Goal: Task Accomplishment & Management: Use online tool/utility

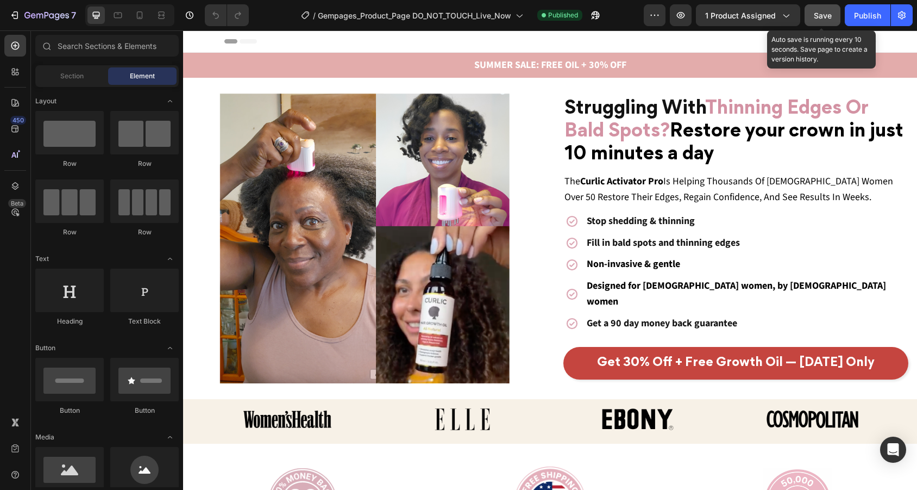
click at [816, 13] on span "Save" at bounding box center [823, 15] width 18 height 9
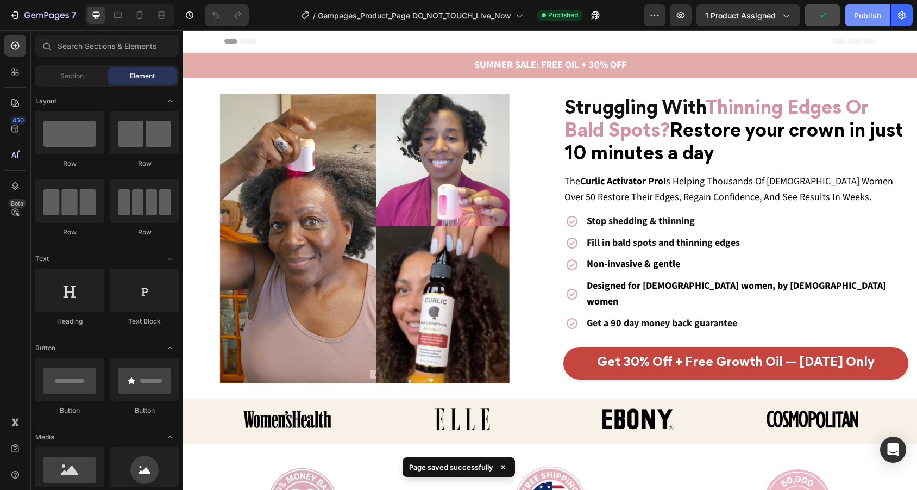
click at [871, 13] on div "Publish" at bounding box center [867, 15] width 27 height 11
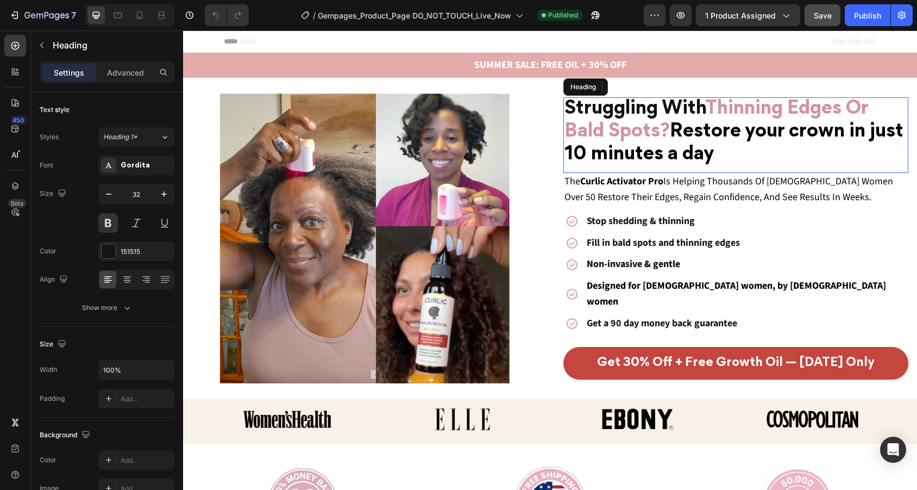
click at [709, 134] on span "Restore your crown in just 10 minutes a day" at bounding box center [733, 143] width 339 height 40
click at [732, 156] on p "Struggling With Thinning Edges Or Bald Spots? Restore your crown in just 10 min…" at bounding box center [735, 132] width 343 height 68
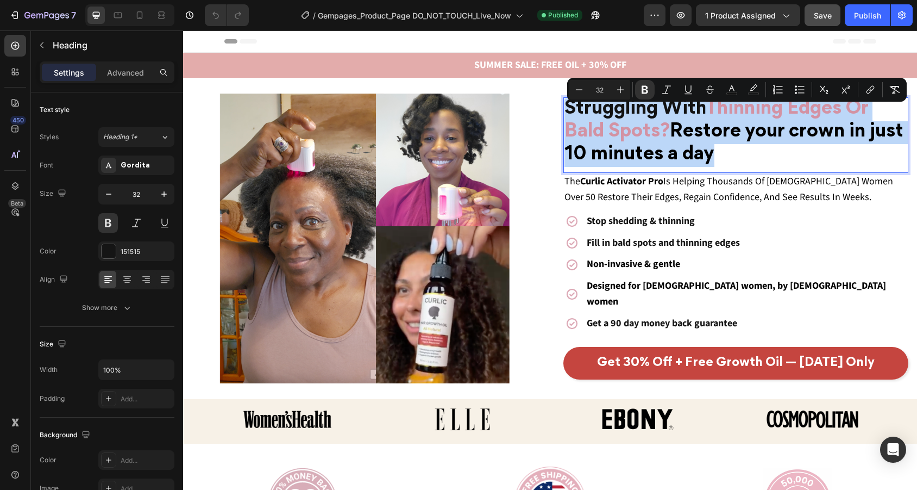
drag, startPoint x: 732, startPoint y: 156, endPoint x: 566, endPoint y: 112, distance: 172.1
click at [566, 112] on p "Struggling With Thinning Edges Or Bald Spots? Restore your crown in just 10 min…" at bounding box center [735, 132] width 343 height 68
click at [528, 109] on div at bounding box center [364, 238] width 363 height 290
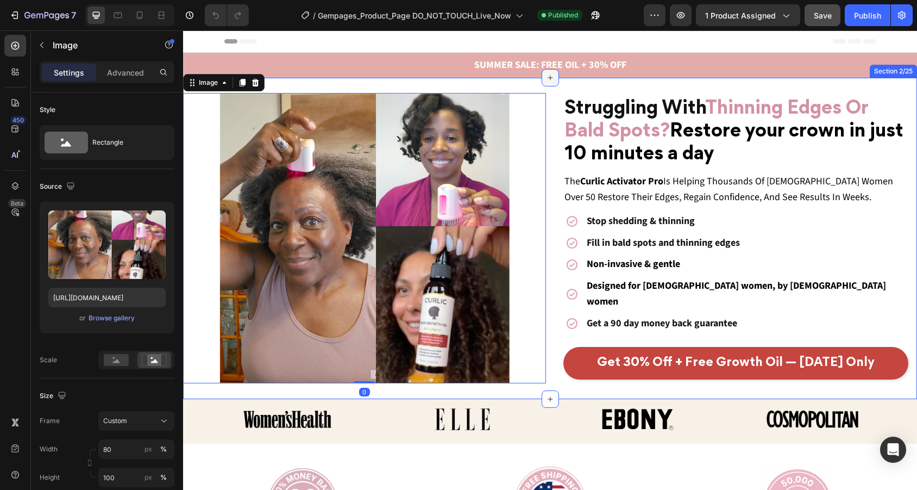
click at [551, 81] on icon at bounding box center [550, 77] width 9 height 9
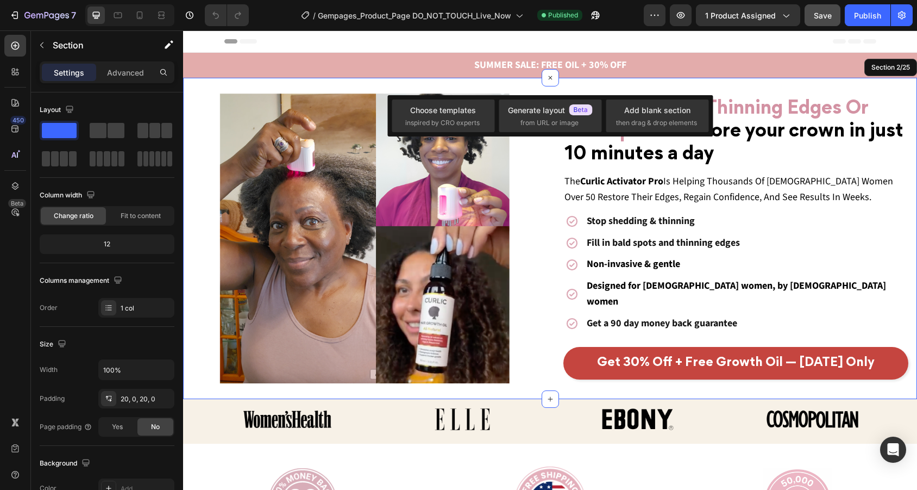
click at [611, 84] on div "⁠⁠⁠⁠⁠⁠⁠ Struggling With Thinning Edges Or Bald Spots? Restore your crown in jus…" at bounding box center [550, 238] width 734 height 321
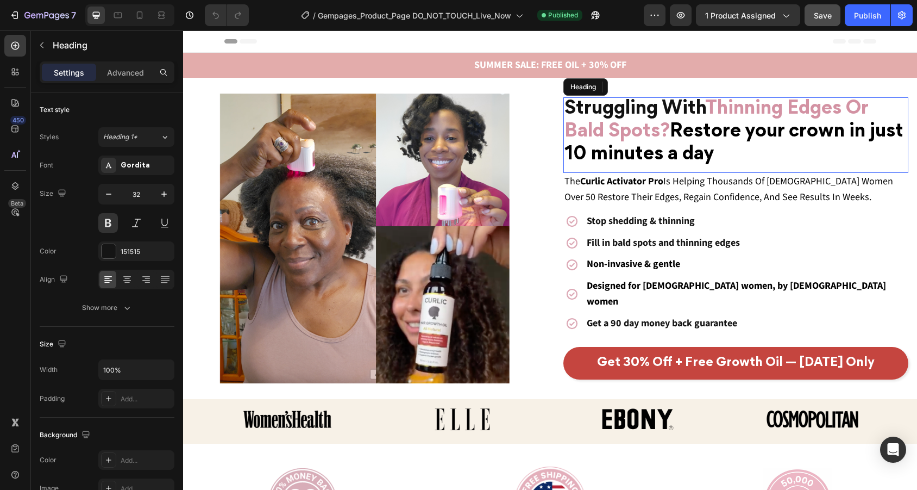
click at [687, 142] on span "Restore your crown in just 10 minutes a day" at bounding box center [733, 143] width 339 height 40
click at [710, 148] on h2 "Struggling With Thinning Edges Or Bald Spots? Restore your crown in just 10 min…" at bounding box center [736, 132] width 346 height 70
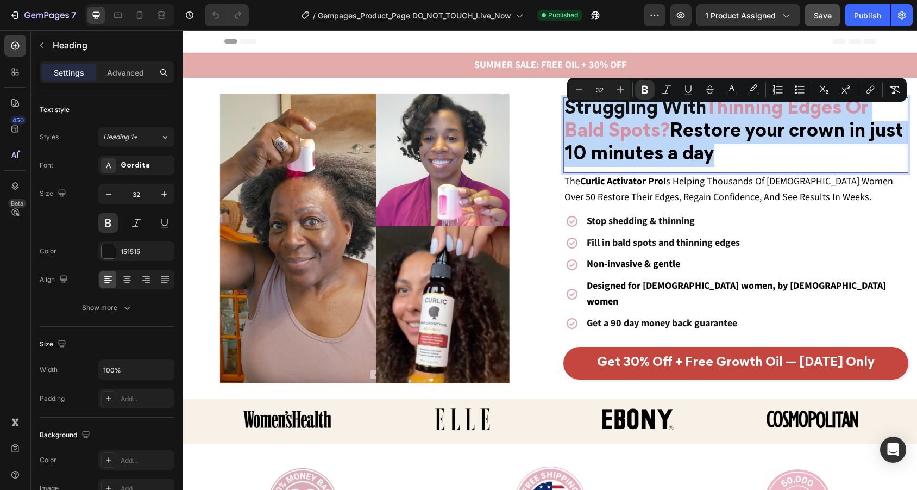
drag, startPoint x: 718, startPoint y: 150, endPoint x: 569, endPoint y: 106, distance: 155.2
click at [569, 106] on p "Struggling With Thinning Edges Or Bald Spots? Restore your crown in just 10 min…" at bounding box center [735, 132] width 343 height 68
copy p "Struggling With Thinning Edges Or Bald Spots? Restore your crown in just 10 min…"
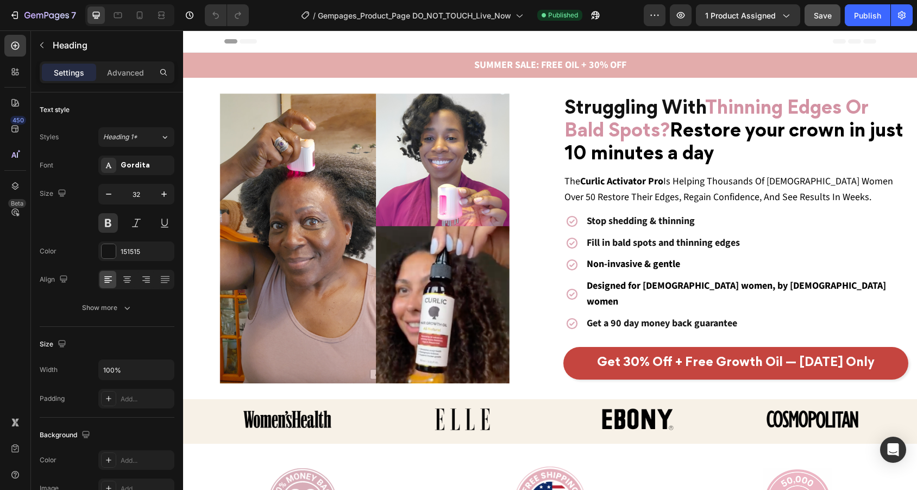
copy p "Struggling With Thinning Edges Or Bald Spots? Restore your crown in just 10 min…"
click at [707, 172] on div "Struggling With Thinning Edges Or Bald Spots? Restore your crown in just 10 min…" at bounding box center [736, 135] width 346 height 76
click at [710, 149] on h2 "Struggling With Thinning Edges Or Bald Spots? Restore your crown in just 10 min…" at bounding box center [736, 132] width 346 height 70
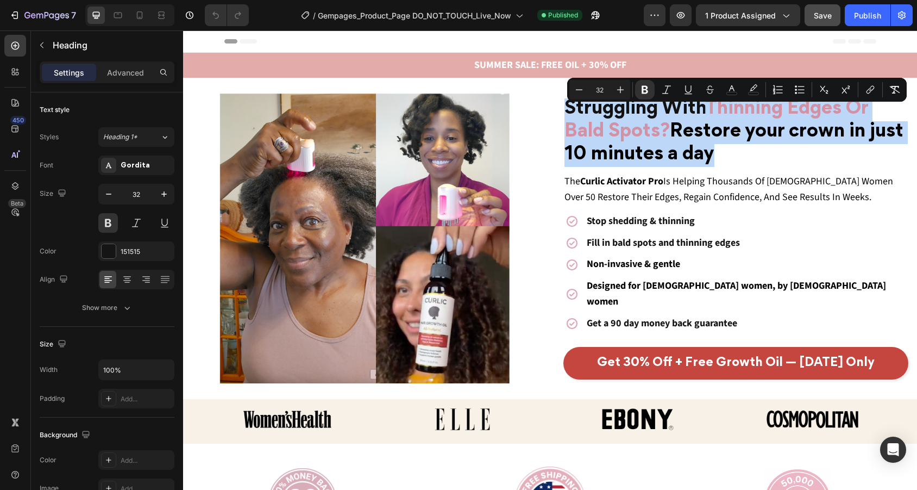
drag, startPoint x: 731, startPoint y: 163, endPoint x: 567, endPoint y: 111, distance: 171.7
click at [567, 111] on p "Struggling With Thinning Edges Or Bald Spots? Restore your crown in just 10 min…" at bounding box center [735, 132] width 343 height 68
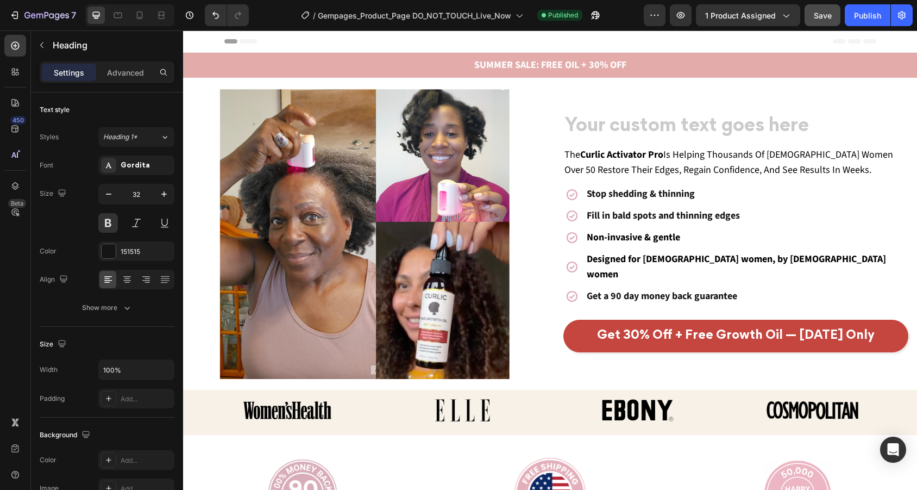
click at [585, 137] on h2 "Rich Text Editor. Editing area: main" at bounding box center [736, 128] width 346 height 25
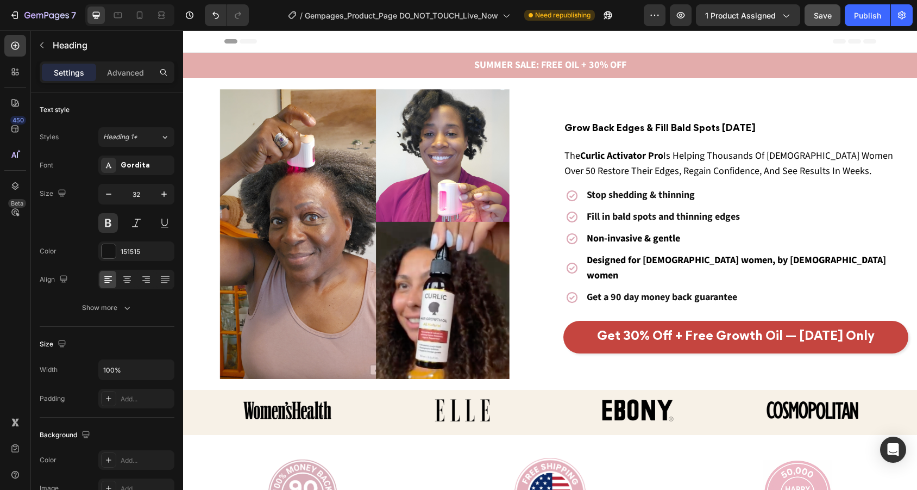
click at [780, 134] on p "Grow Back Edges & Fill Bald Spots [DATE]" at bounding box center [735, 128] width 343 height 25
click at [773, 135] on p "Grow Back Edges & Fill Bald Spots [DATE]" at bounding box center [735, 128] width 343 height 25
drag, startPoint x: 773, startPoint y: 135, endPoint x: 575, endPoint y: 135, distance: 198.3
click at [574, 135] on p "Grow Back Edges & Fill Bald Spots [DATE]" at bounding box center [735, 128] width 343 height 25
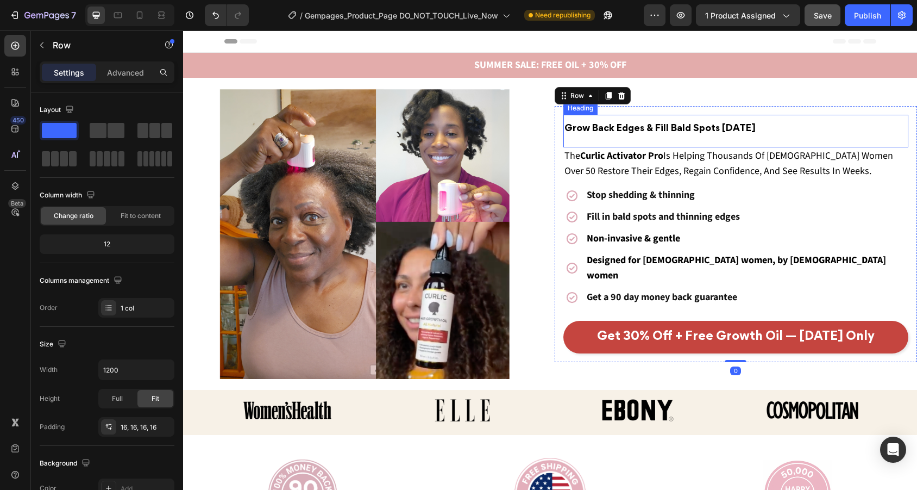
click at [563, 135] on h2 "⁠⁠⁠⁠⁠⁠⁠ Grow Back Edges & Fill Bald Spots [DATE]" at bounding box center [736, 128] width 346 height 27
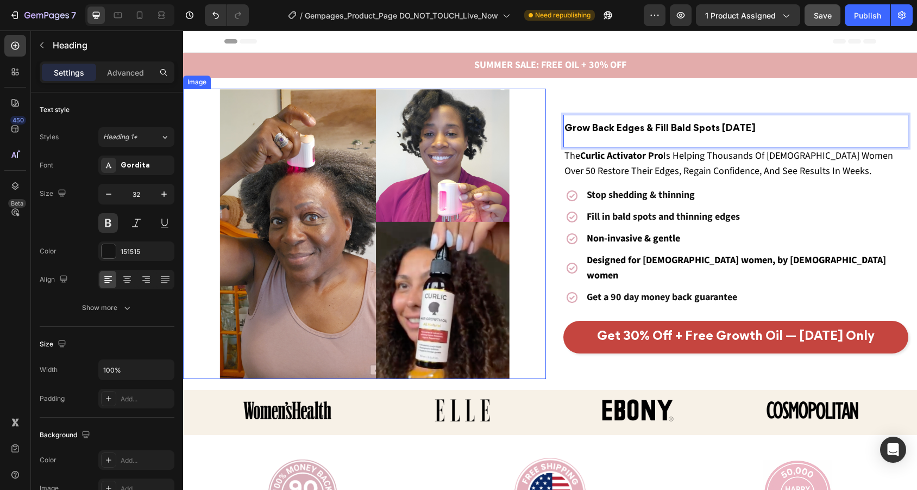
drag, startPoint x: 781, startPoint y: 135, endPoint x: 524, endPoint y: 133, distance: 257.5
click at [524, 133] on div "Grow Back Edges & Fill Bald Spots [DATE] Heading 0 The Curlic Activator Pro Is …" at bounding box center [550, 234] width 734 height 290
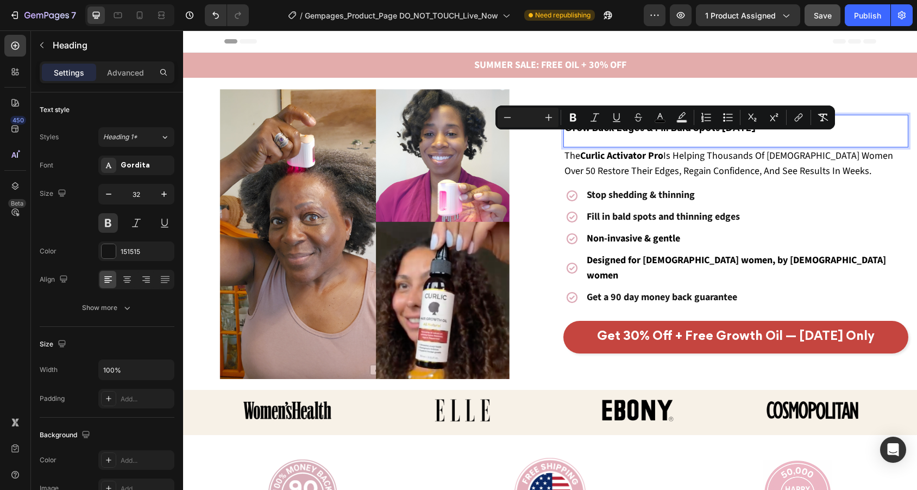
click at [531, 114] on input "Editor contextual toolbar" at bounding box center [528, 117] width 22 height 13
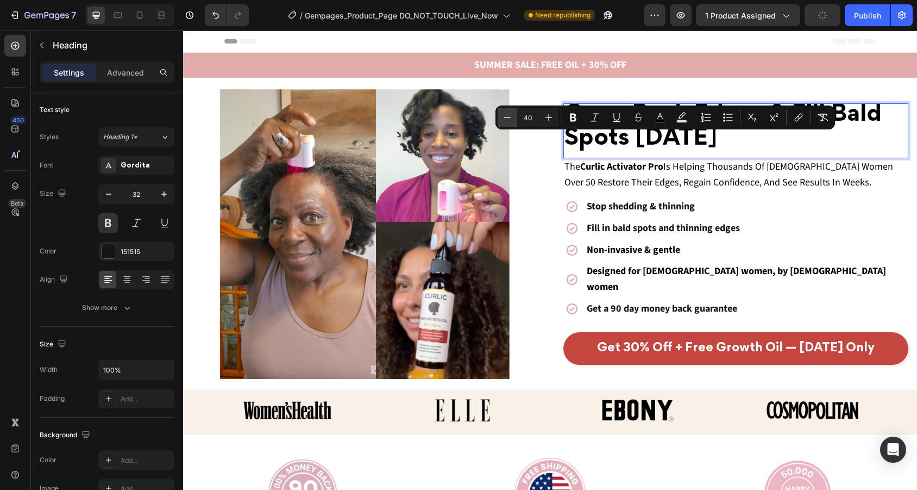
click at [511, 116] on icon "Editor contextual toolbar" at bounding box center [507, 117] width 11 height 11
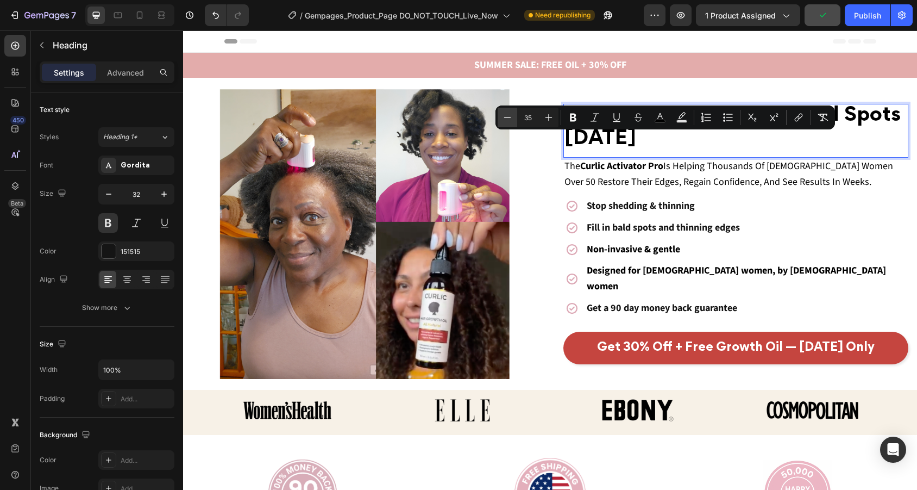
click at [511, 116] on icon "Editor contextual toolbar" at bounding box center [507, 117] width 11 height 11
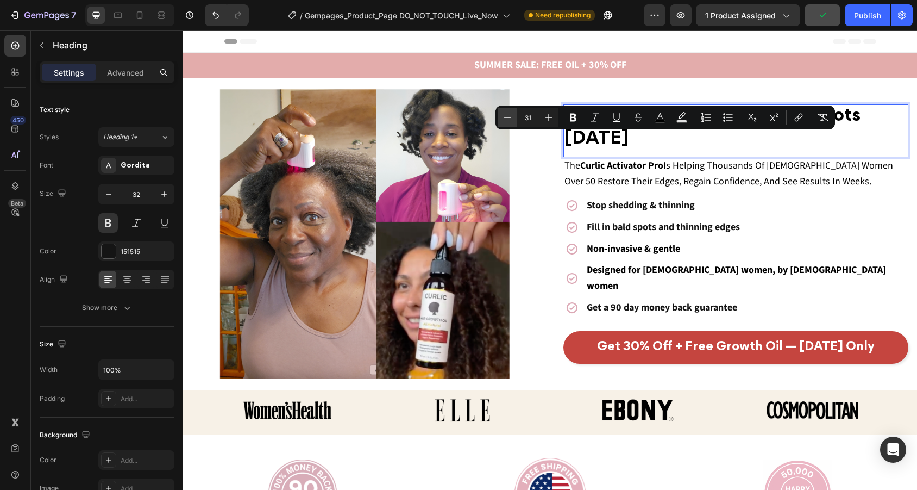
type input "30"
click at [163, 9] on div at bounding box center [161, 15] width 17 height 17
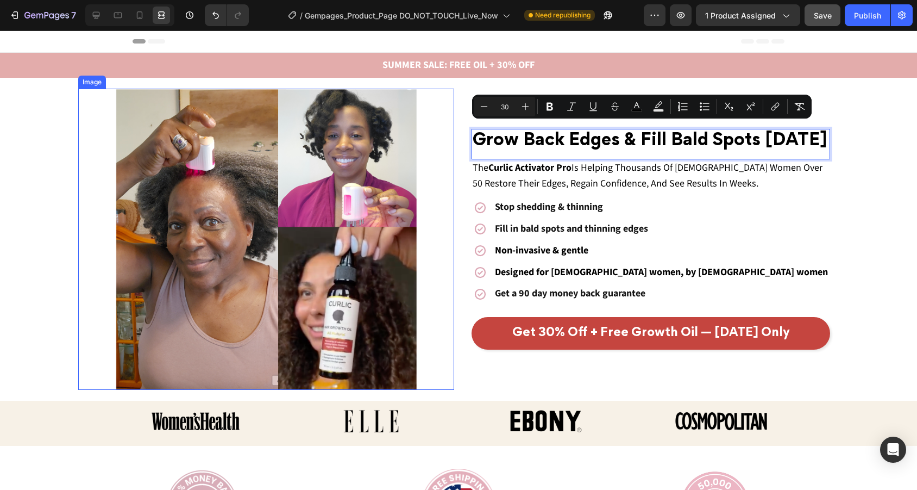
drag, startPoint x: 529, startPoint y: 150, endPoint x: 444, endPoint y: 121, distance: 89.5
click at [444, 121] on div "Grow Back Edges & Fill Bald Spots [DATE] Heading 0 The Curlic Activator Pro Is …" at bounding box center [458, 239] width 761 height 301
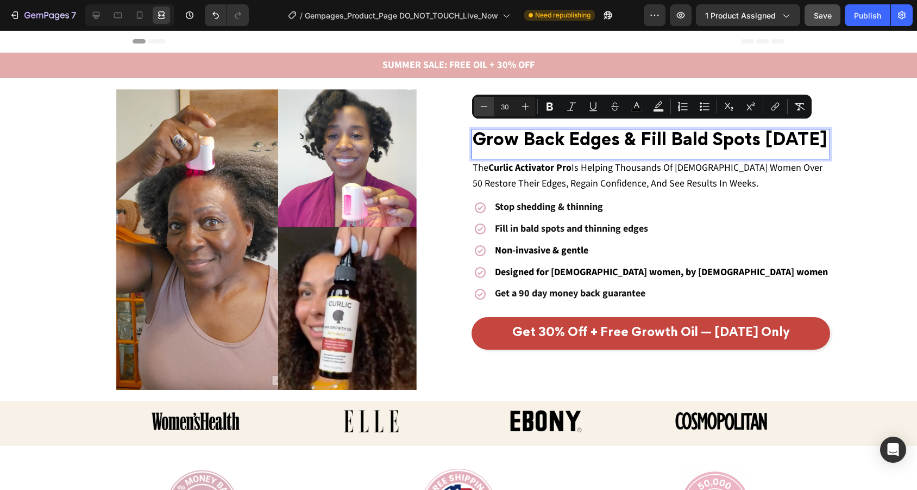
click at [485, 105] on icon "Editor contextual toolbar" at bounding box center [484, 106] width 11 height 11
type input "28"
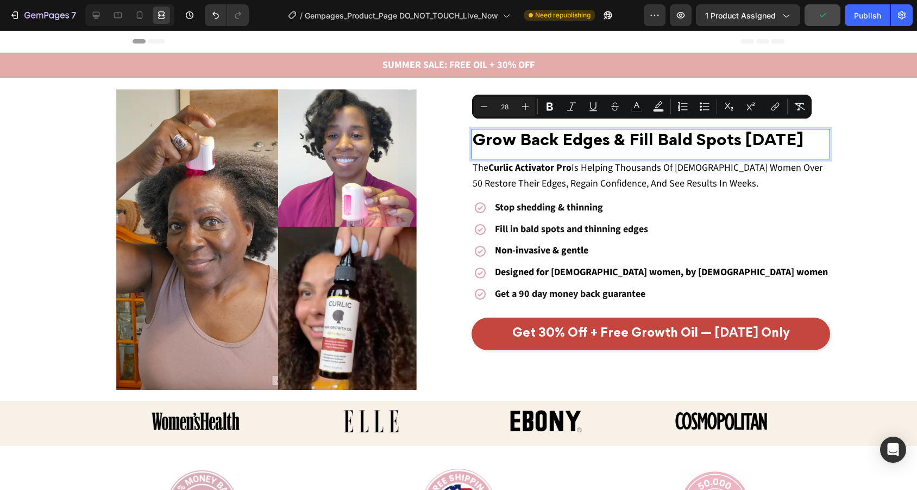
click at [567, 142] on span "Grow Back Edges & Fill Bald Spots [DATE]" at bounding box center [638, 141] width 331 height 15
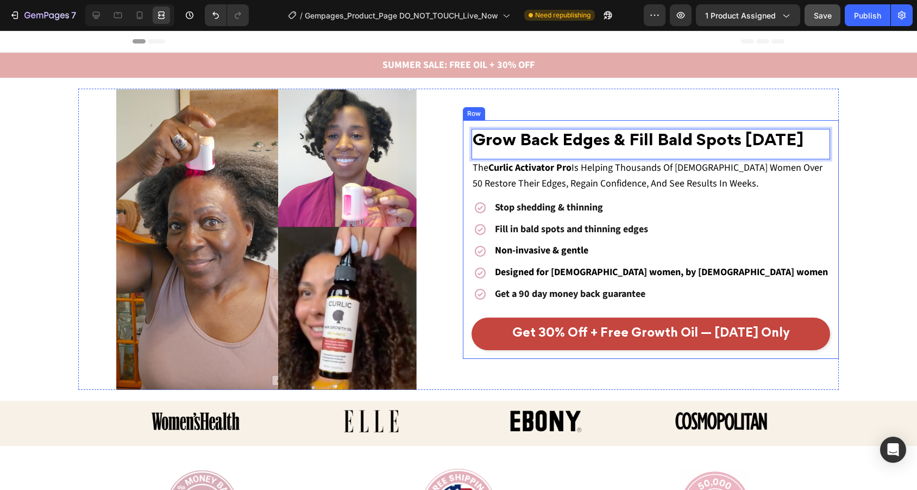
drag, startPoint x: 476, startPoint y: 139, endPoint x: 834, endPoint y: 149, distance: 358.2
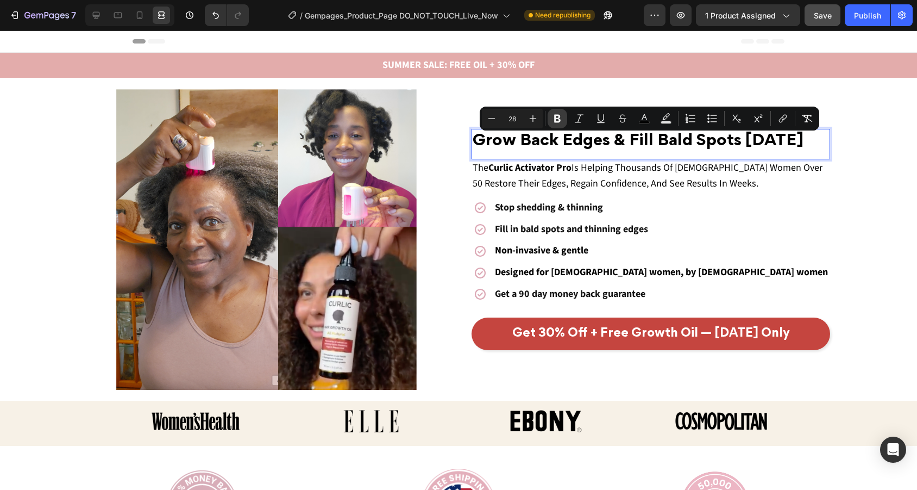
click at [561, 120] on icon "Editor contextual toolbar" at bounding box center [557, 118] width 11 height 11
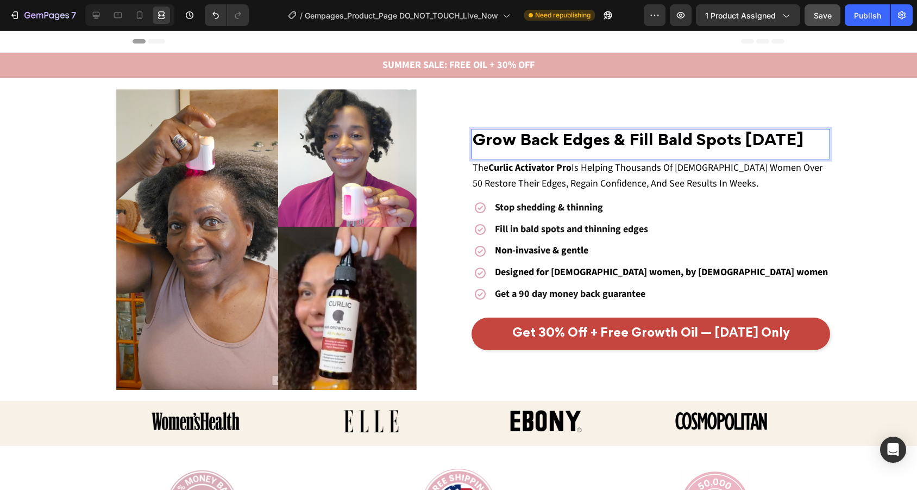
click at [532, 140] on strong "Grow Back Edges & Fill Bald Spots [DATE]" at bounding box center [638, 141] width 331 height 15
click at [534, 137] on strong "Grow Back Edges & Fill Bald Spots [DATE]" at bounding box center [638, 141] width 331 height 15
click at [566, 139] on strong "Grow Back Edges & Fill Bald Spots [DATE]" at bounding box center [638, 141] width 331 height 15
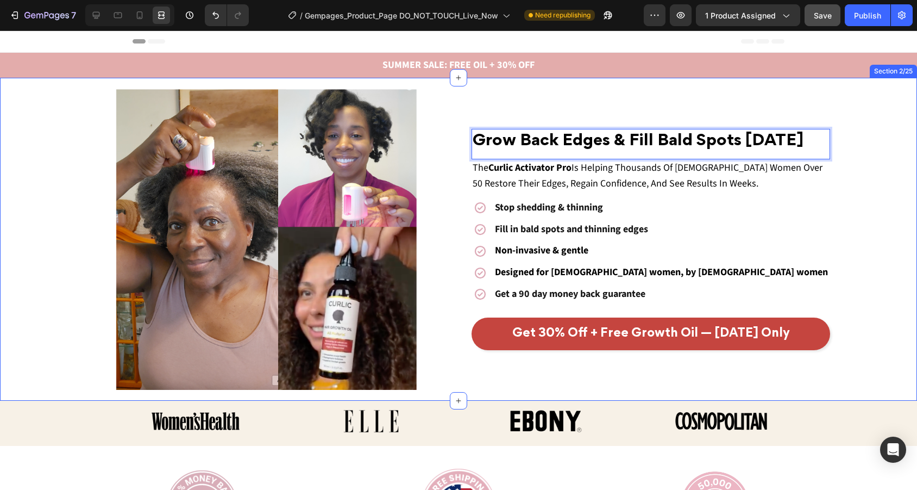
click at [869, 111] on div "Grow Back Edges & Fill Bald Spots [DATE] Heading 0 The Curlic Activator Pro Is …" at bounding box center [458, 239] width 917 height 301
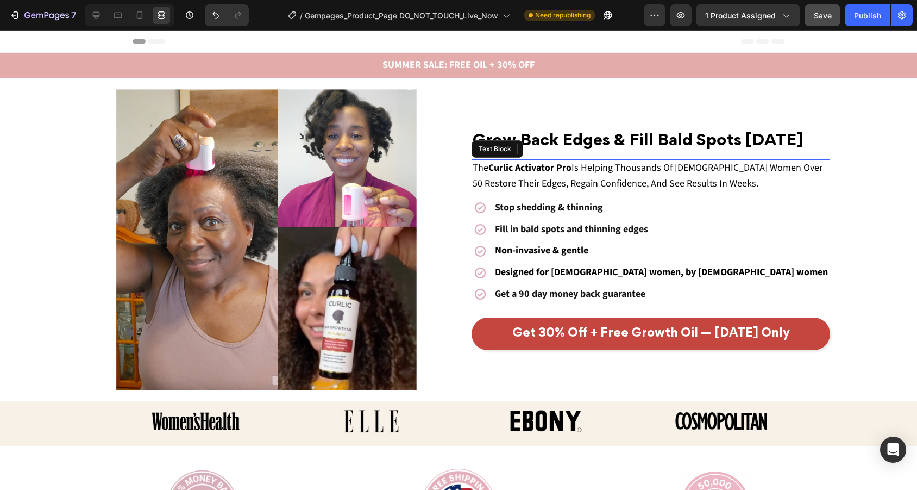
click at [706, 179] on p "The Curlic Activator Pro Is Helping Thousands Of [DEMOGRAPHIC_DATA] Women Over …" at bounding box center [651, 176] width 356 height 32
click at [695, 181] on p "The Curlic Activator Pro Is Helping Thousands Of [DEMOGRAPHIC_DATA] Women Over …" at bounding box center [651, 176] width 356 height 32
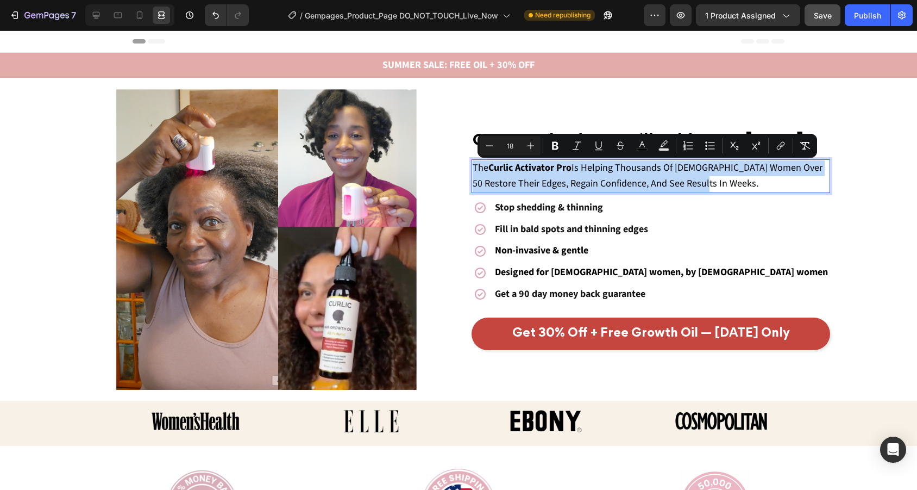
drag, startPoint x: 695, startPoint y: 181, endPoint x: 474, endPoint y: 170, distance: 220.9
click at [474, 170] on p "The Curlic Activator Pro Is Helping Thousands Of [DEMOGRAPHIC_DATA] Women Over …" at bounding box center [651, 176] width 356 height 32
copy span "The Curlic Activator Pro Is Helping Thousands Of [DEMOGRAPHIC_DATA] Women Over …"
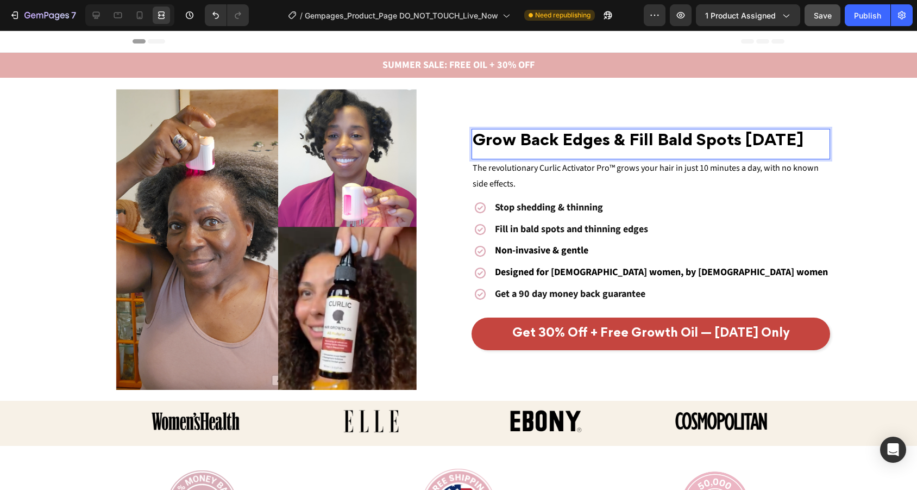
click at [610, 139] on strong "Grow Back Edges & Fill Bald Spots [DATE]" at bounding box center [638, 141] width 331 height 15
click at [762, 143] on strong "Grow Back Edges & Fill Bald Spots [DATE]" at bounding box center [638, 141] width 331 height 15
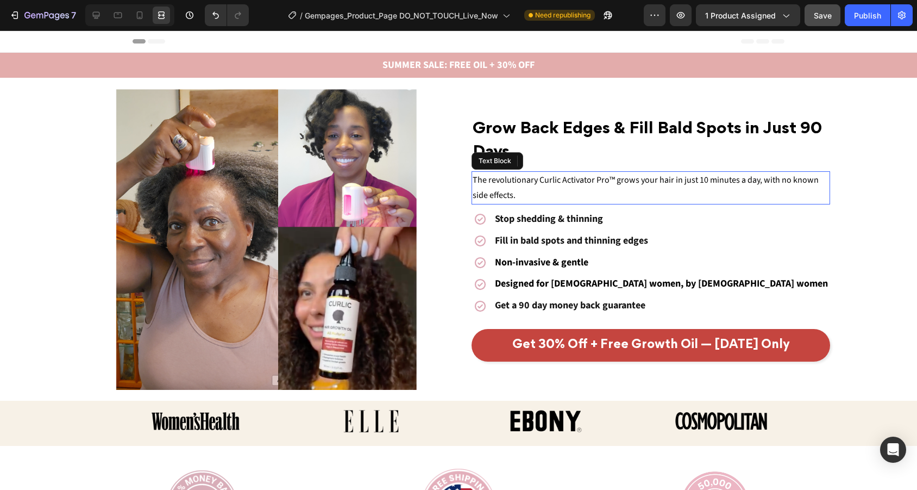
click at [523, 183] on span "The revolutionary Curlic Activator Pro™ grows your hair in just 10 minutes a da…" at bounding box center [646, 188] width 346 height 28
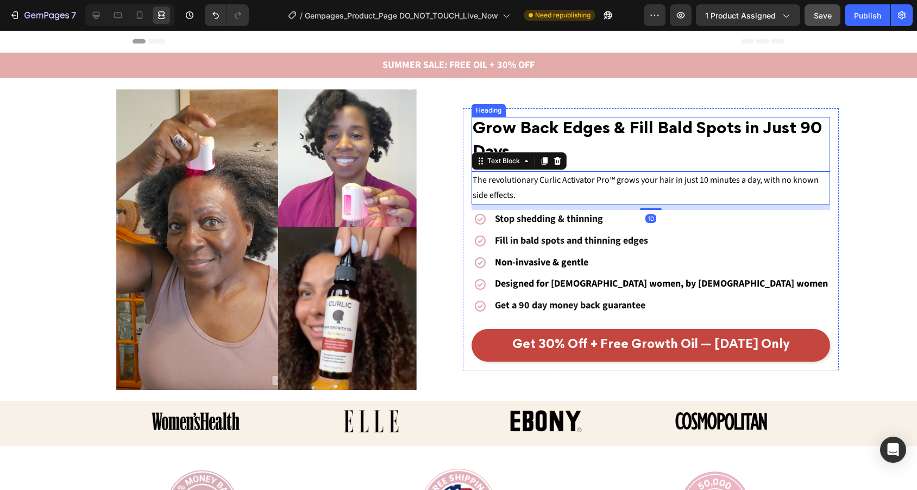
click at [538, 142] on p "⁠⁠⁠⁠⁠⁠⁠ Grow Back Edges & Fill Bald Spots in Just 90 Days" at bounding box center [651, 141] width 356 height 46
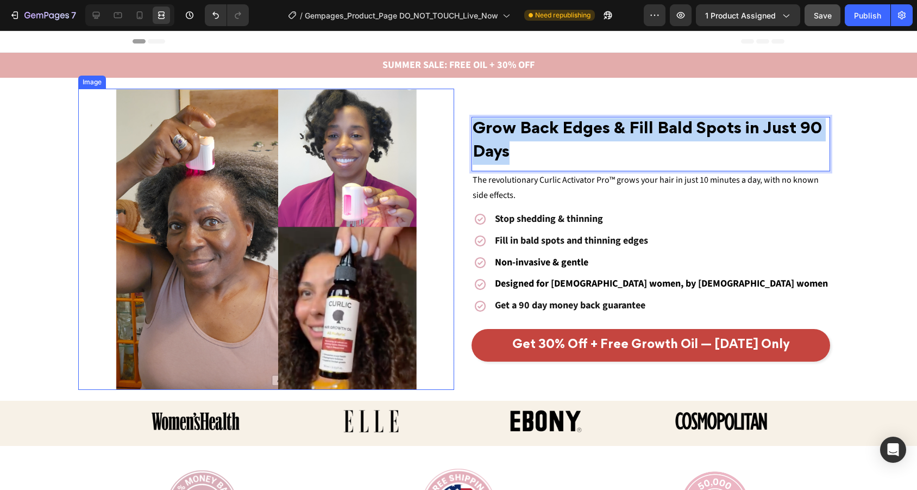
drag, startPoint x: 521, startPoint y: 156, endPoint x: 447, endPoint y: 116, distance: 84.9
click at [447, 116] on div "Grow Back Edges & Fill Bald Spots in Just 90 Days Heading 0 The revolutionary C…" at bounding box center [458, 239] width 761 height 301
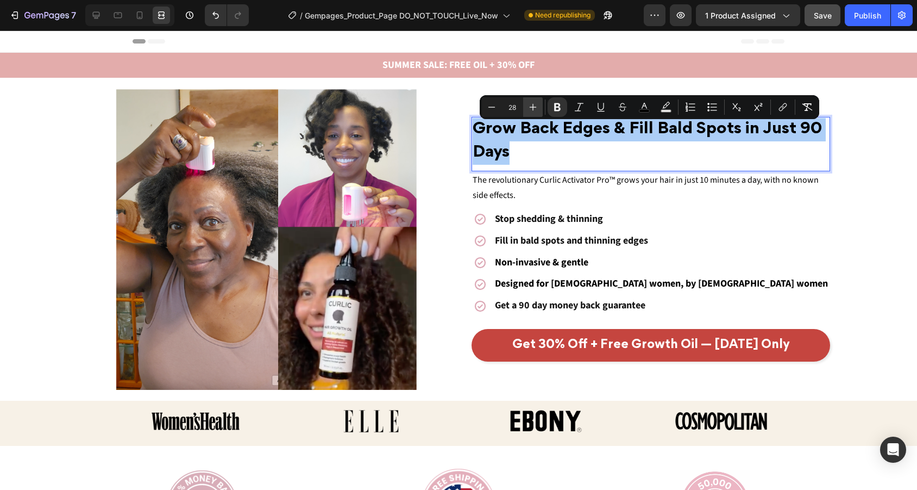
click at [526, 105] on button "Plus" at bounding box center [533, 107] width 20 height 20
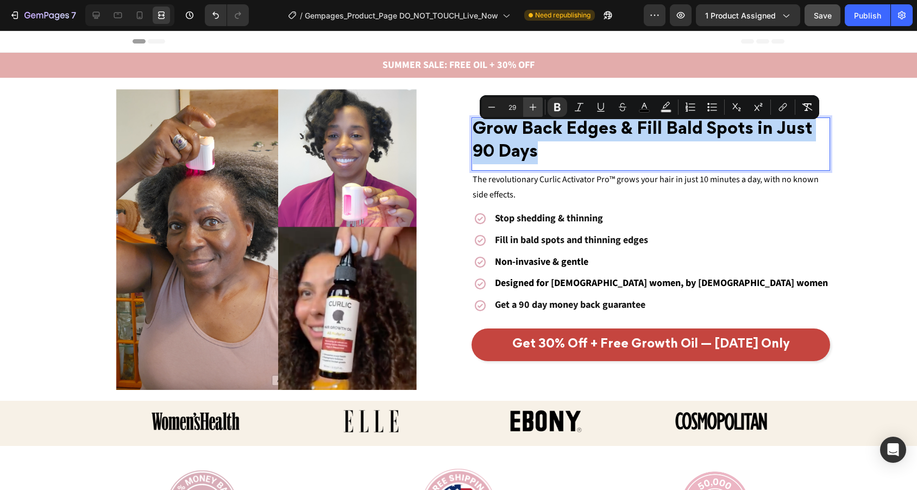
type input "30"
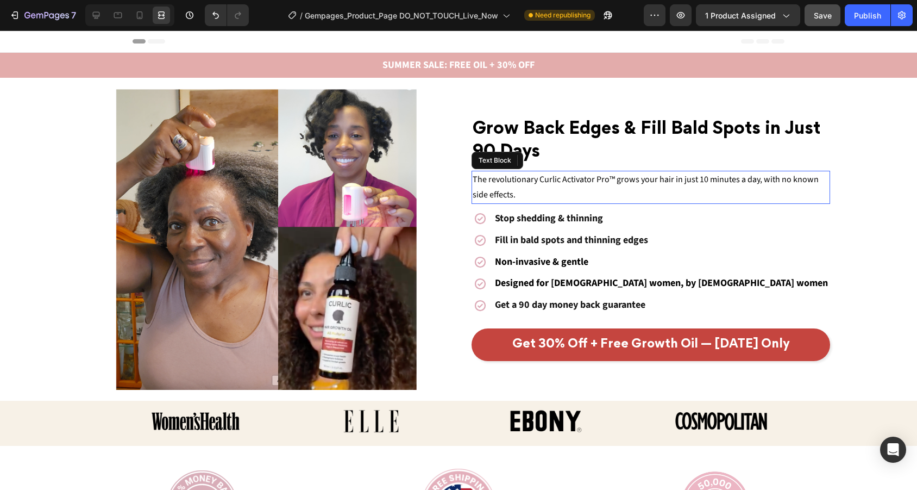
click at [590, 181] on span "The revolutionary Curlic Activator Pro™ grows your hair in just 10 minutes a da…" at bounding box center [646, 187] width 346 height 28
click at [529, 186] on p "The revolutionary Curlic Activator Pro™ grows your hair in just 10 minutes a da…" at bounding box center [651, 188] width 356 height 32
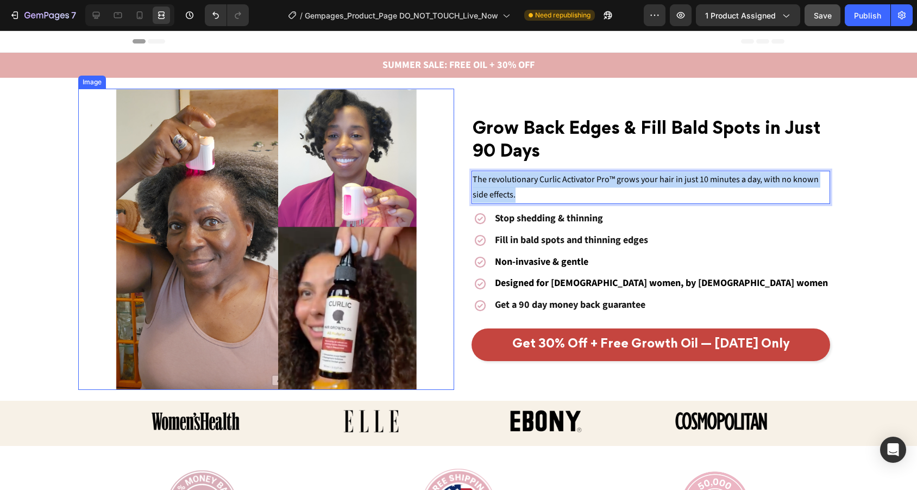
drag, startPoint x: 529, startPoint y: 186, endPoint x: 443, endPoint y: 162, distance: 89.3
click at [443, 162] on div "⁠⁠⁠⁠⁠⁠⁠ Grow Back Edges & Fill Bald Spots in Just 90 Days Heading The revolutio…" at bounding box center [458, 239] width 761 height 301
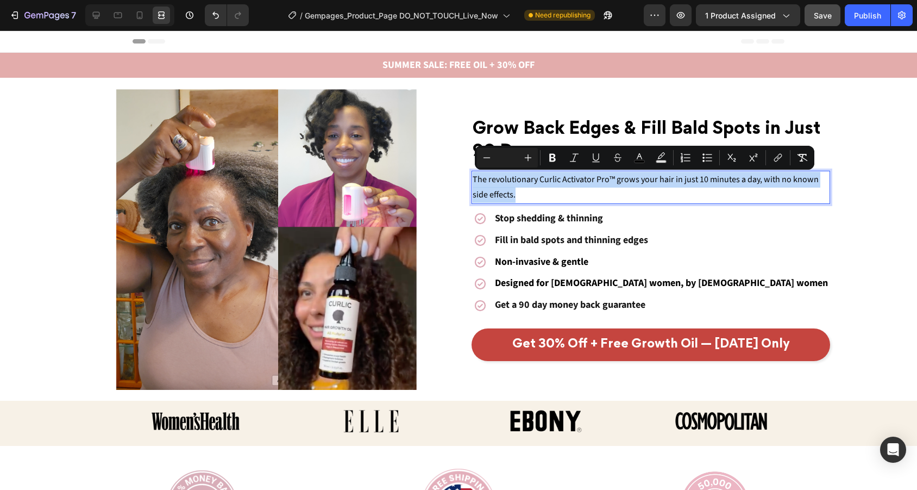
click at [531, 173] on p "The revolutionary Curlic Activator Pro™ grows your hair in just 10 minutes a da…" at bounding box center [651, 188] width 356 height 32
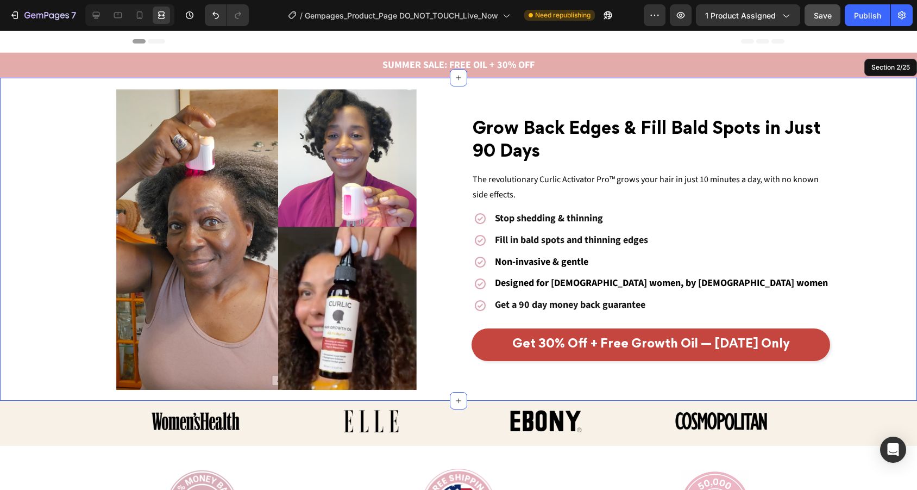
click at [860, 184] on div "⁠⁠⁠⁠⁠⁠⁠ Grow Back Edges & Fill Bald Spots in Just 90 Days Heading The revolutio…" at bounding box center [458, 239] width 917 height 301
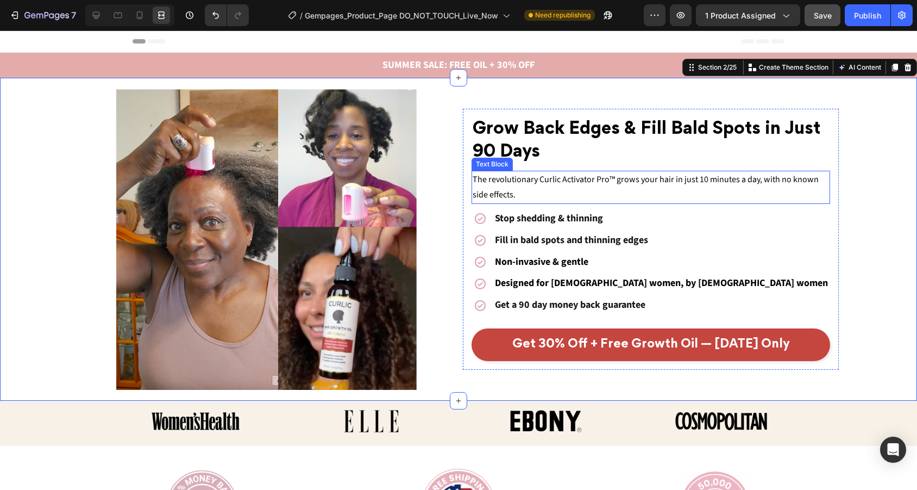
click at [773, 179] on span "The revolutionary Curlic Activator Pro™ grows your hair in just 10 minutes a da…" at bounding box center [646, 187] width 346 height 28
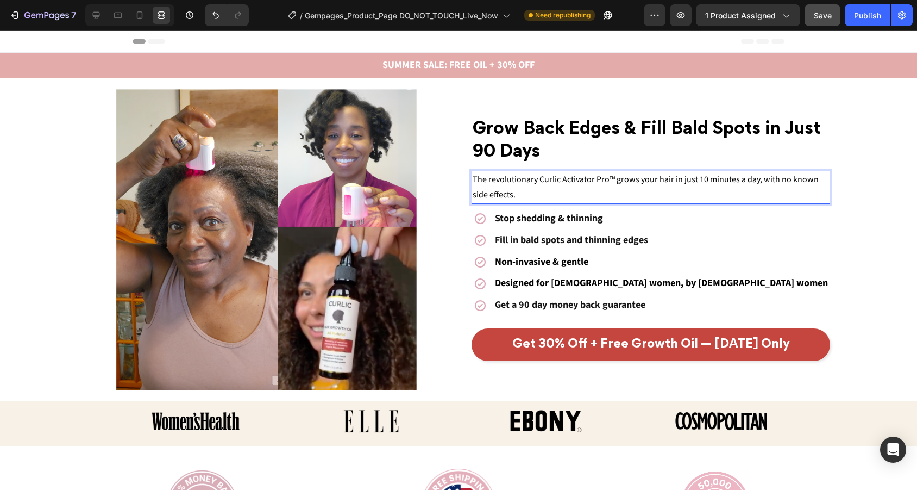
click at [787, 180] on span "The revolutionary Curlic Activator Pro™ grows your hair in just 10 minutes a da…" at bounding box center [646, 187] width 346 height 28
drag, startPoint x: 789, startPoint y: 180, endPoint x: 776, endPoint y: 180, distance: 13.0
click at [776, 180] on span "The revolutionary Curlic Activator Pro™ grows your hair in just 10 minutes a da…" at bounding box center [646, 187] width 346 height 28
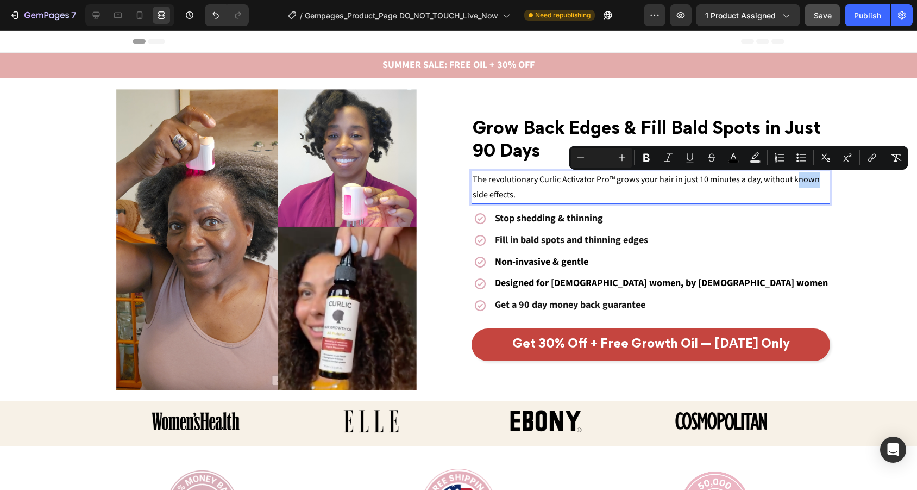
drag, startPoint x: 816, startPoint y: 178, endPoint x: 795, endPoint y: 178, distance: 20.6
click at [795, 178] on span "The revolutionary Curlic Activator Pro™ grows your hair in just 10 minutes a da…" at bounding box center [646, 187] width 347 height 28
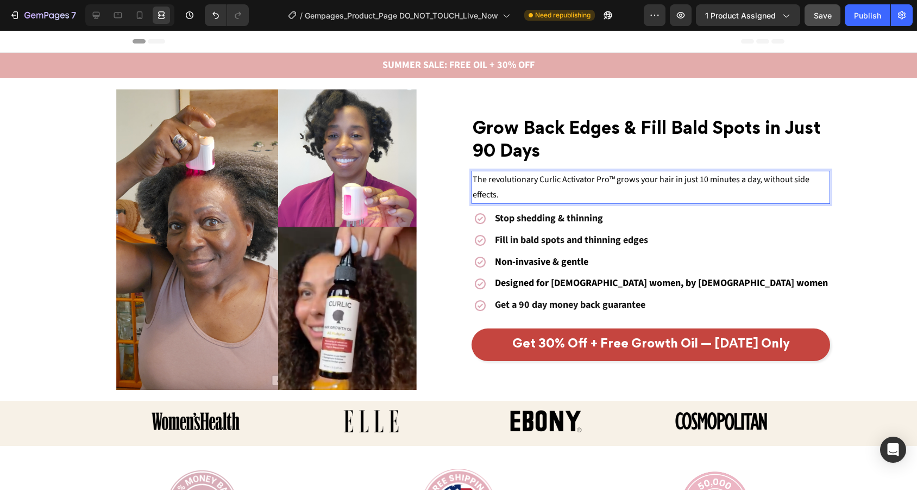
click at [558, 187] on p "The revolutionary Curlic Activator Pro™ grows your hair in just 10 minutes a da…" at bounding box center [651, 188] width 356 height 32
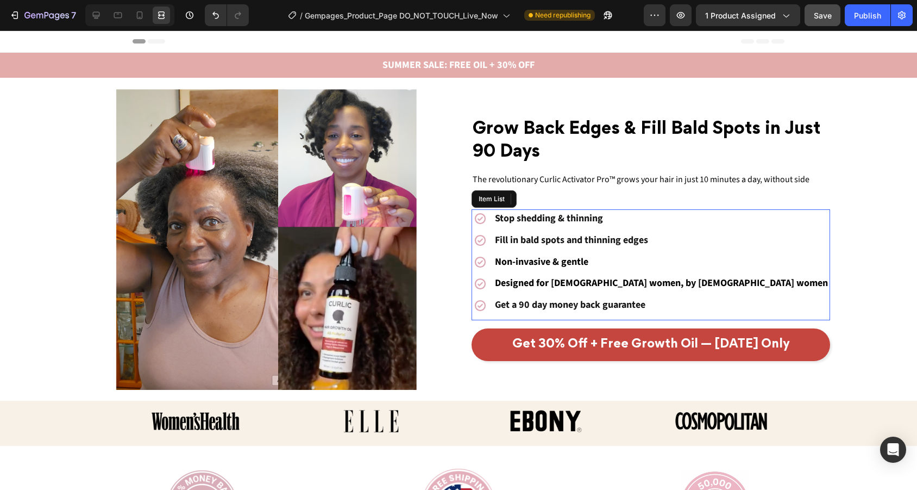
click at [713, 234] on div "Stop shedding & thinning Fill in bald spots and thinning edges Non-invasive & g…" at bounding box center [651, 261] width 359 height 105
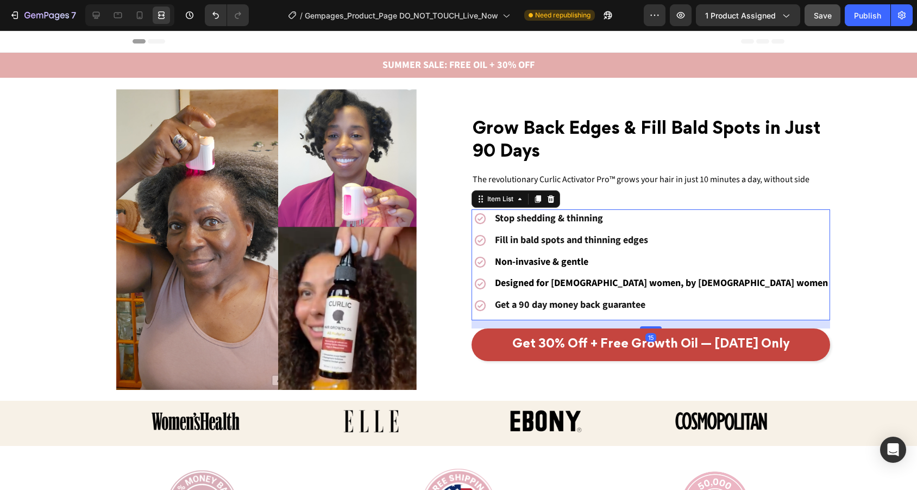
click at [700, 233] on div "Stop shedding & thinning Fill in bald spots and thinning edges Non-invasive & g…" at bounding box center [651, 261] width 359 height 105
click at [631, 215] on p "Stop shedding & thinning" at bounding box center [661, 219] width 333 height 16
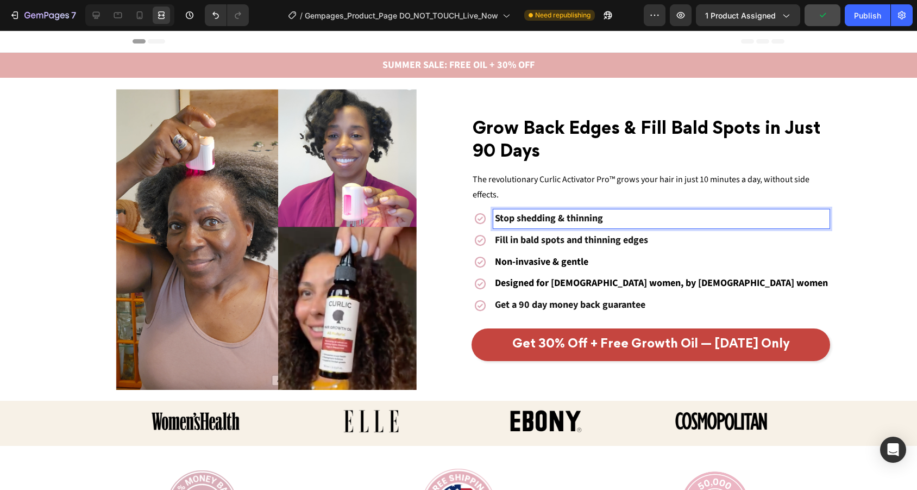
click at [730, 236] on div "Stop shedding & thinning Fill in bald spots and thinning edges Non-invasive & g…" at bounding box center [651, 261] width 359 height 105
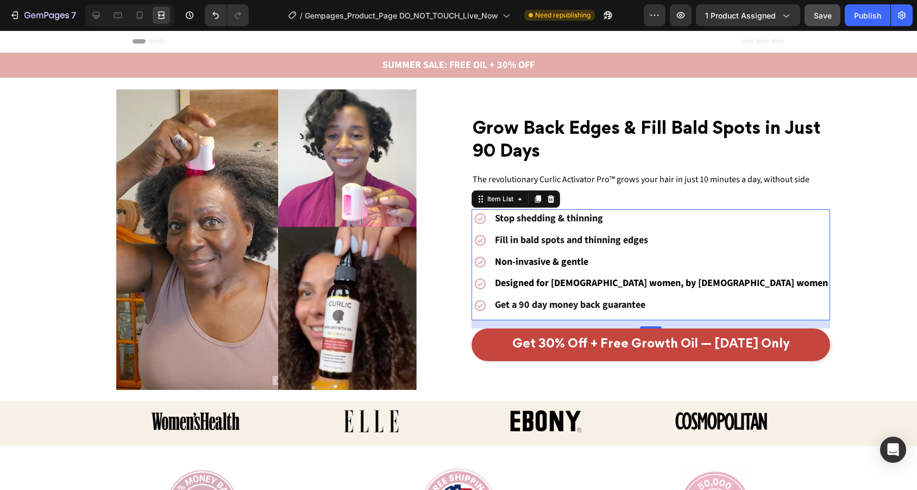
click at [606, 265] on p "Non-invasive & gentle" at bounding box center [661, 262] width 333 height 16
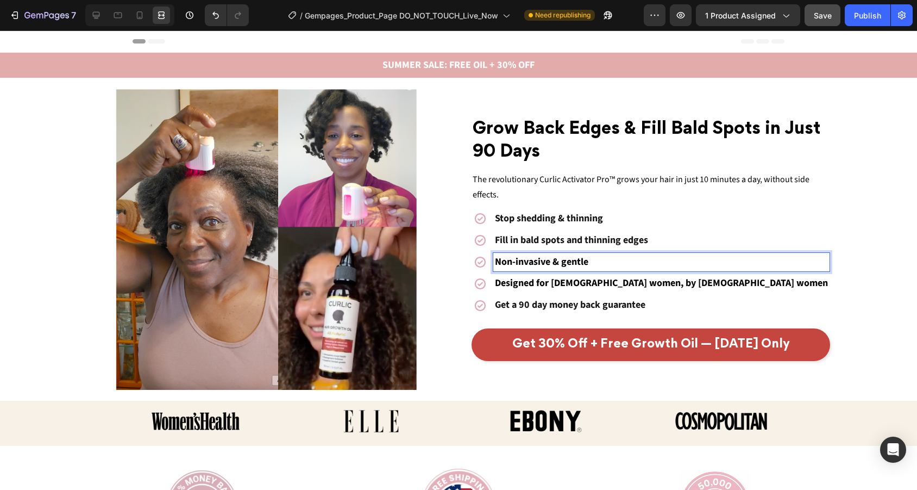
click at [730, 258] on div "Stop shedding & thinning Fill in bald spots and thinning edges Non-invasive & g…" at bounding box center [651, 261] width 359 height 105
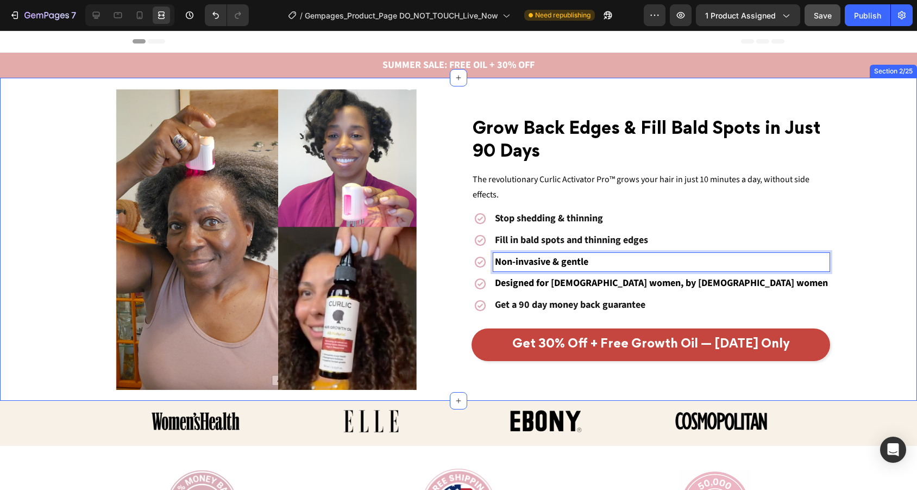
click at [844, 255] on div "⁠⁠⁠⁠⁠⁠⁠ Grow Back Edges & Fill Bald Spots in Just 90 Days Heading The revolutio…" at bounding box center [458, 239] width 917 height 301
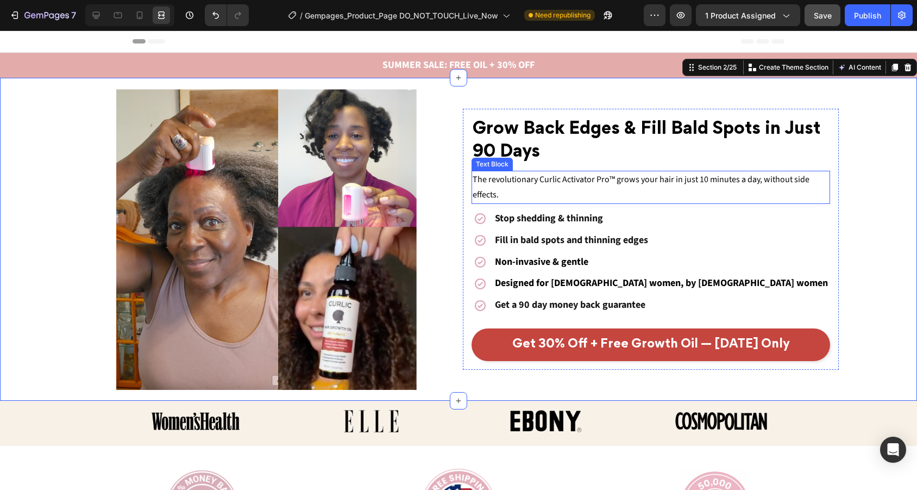
click at [584, 184] on span "The revolutionary Curlic Activator Pro™ grows your hair in just 10 minutes a da…" at bounding box center [641, 187] width 337 height 28
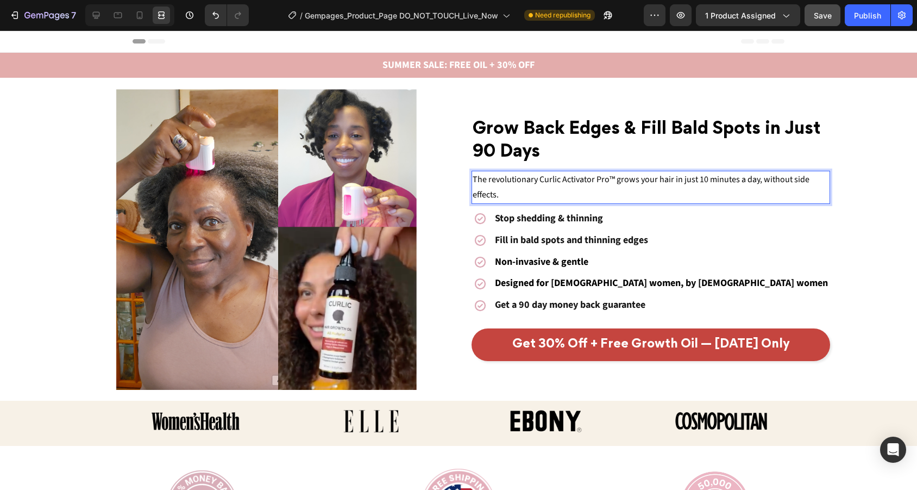
click at [509, 188] on p "The revolutionary Curlic Activator Pro™ grows your hair in just 10 minutes a da…" at bounding box center [651, 188] width 356 height 32
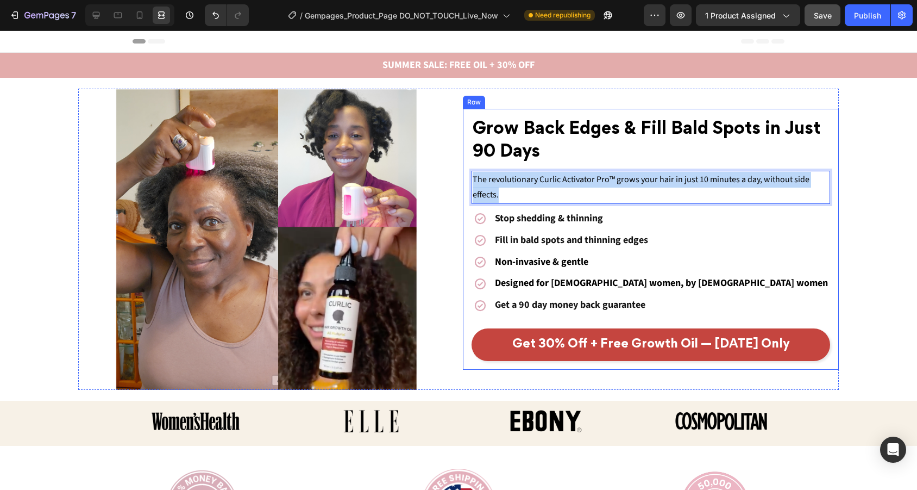
drag, startPoint x: 509, startPoint y: 188, endPoint x: 467, endPoint y: 179, distance: 42.3
click at [467, 179] on div "⁠⁠⁠⁠⁠⁠⁠ Grow Back Edges & Fill Bald Spots in Just 90 Days Heading The revolutio…" at bounding box center [651, 239] width 376 height 261
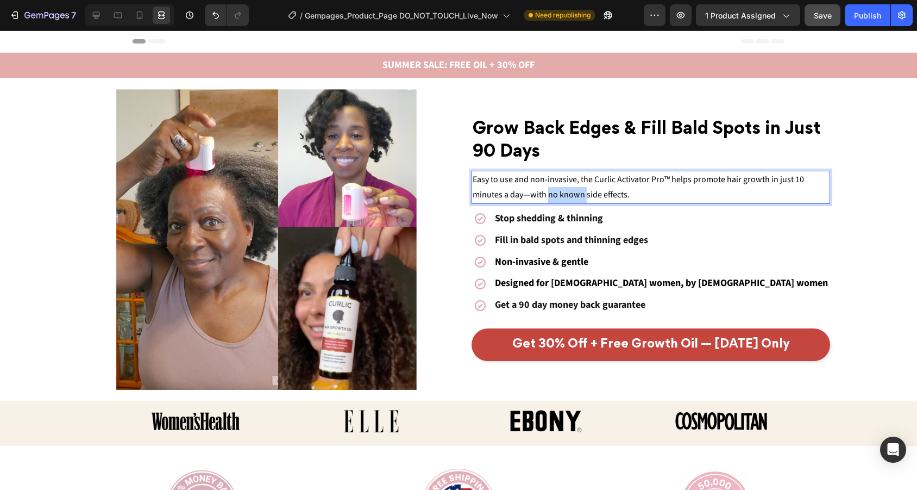
drag, startPoint x: 549, startPoint y: 195, endPoint x: 585, endPoint y: 194, distance: 36.4
click at [585, 194] on span "Easy to use and non-invasive, the Curlic Activator Pro™ helps promote hair grow…" at bounding box center [638, 187] width 331 height 28
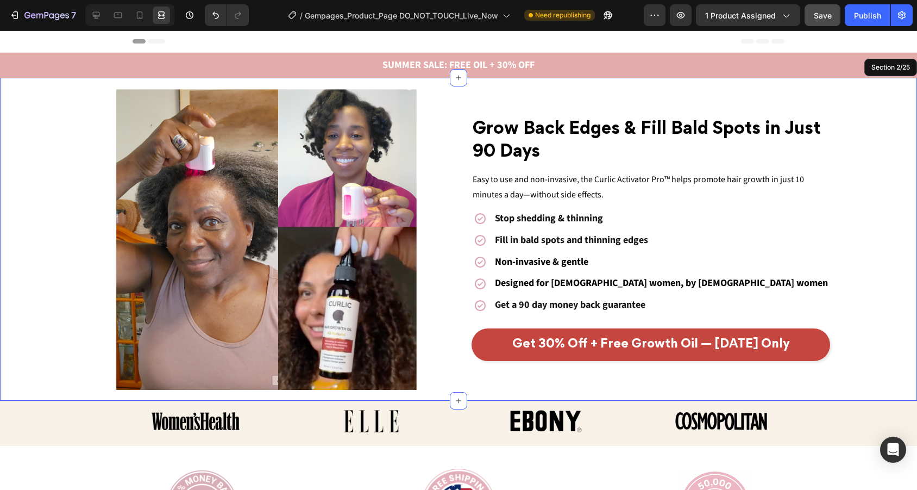
click at [911, 233] on div "⁠⁠⁠⁠⁠⁠⁠ Grow Back Edges & Fill Bald Spots in Just 90 Days Heading Easy to use a…" at bounding box center [458, 239] width 917 height 301
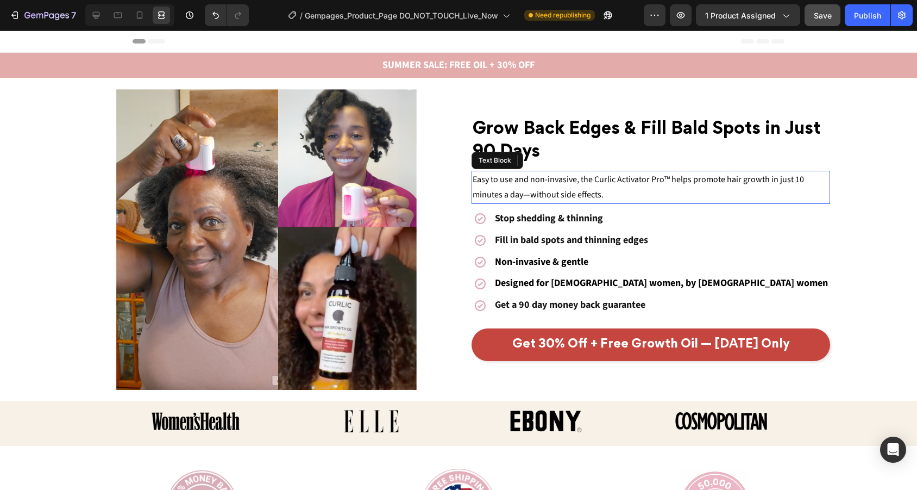
click at [728, 192] on p "Easy to use and non-invasive, the Curlic Activator Pro™ helps promote hair grow…" at bounding box center [651, 188] width 356 height 32
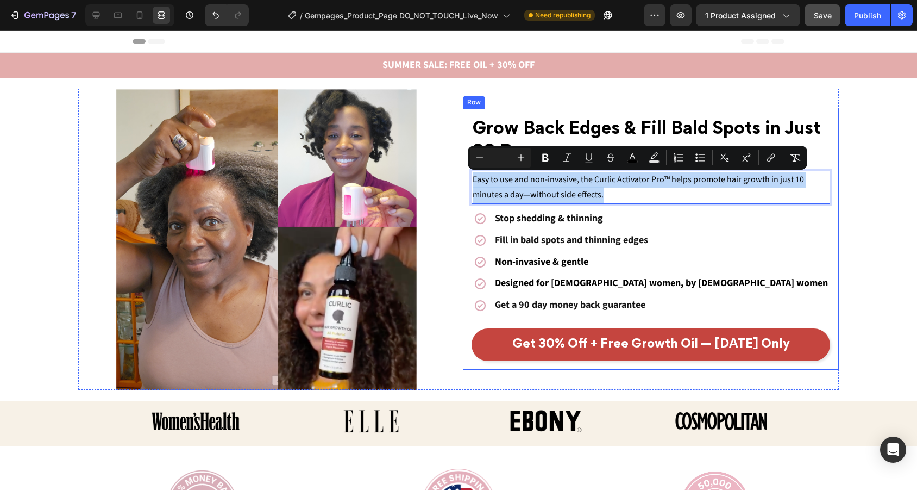
drag, startPoint x: 613, startPoint y: 197, endPoint x: 469, endPoint y: 173, distance: 145.3
click at [469, 173] on div "⁠⁠⁠⁠⁠⁠⁠ Grow Back Edges & Fill Bald Spots in Just 90 Days Heading Easy to use a…" at bounding box center [651, 239] width 376 height 261
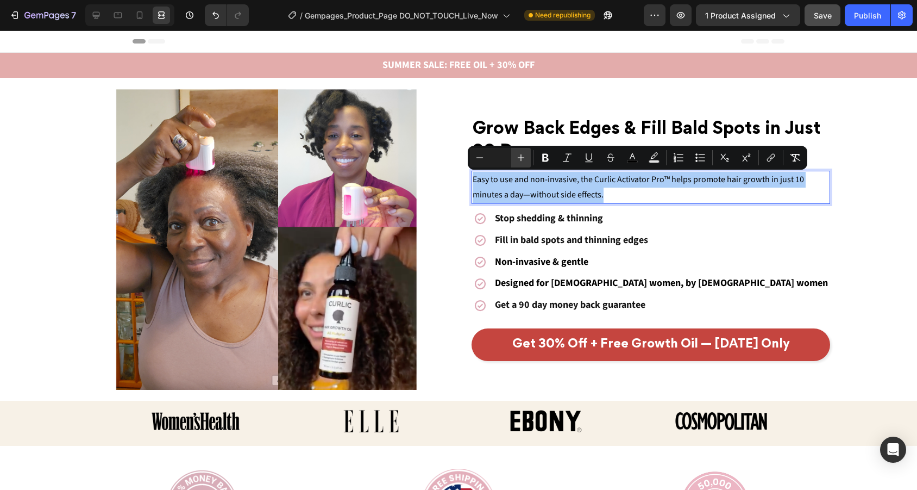
click at [517, 161] on icon "Editor contextual toolbar" at bounding box center [521, 157] width 11 height 11
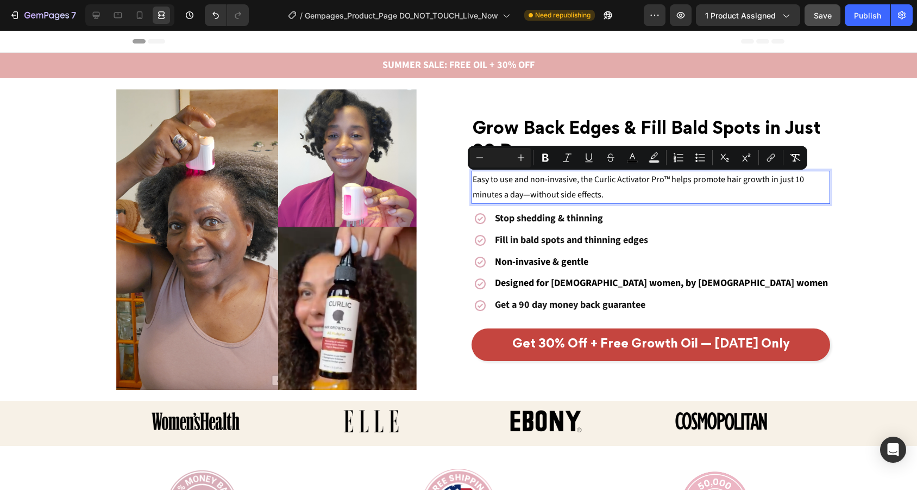
click at [494, 159] on input "Editor contextual toolbar" at bounding box center [501, 157] width 22 height 13
type input "18"
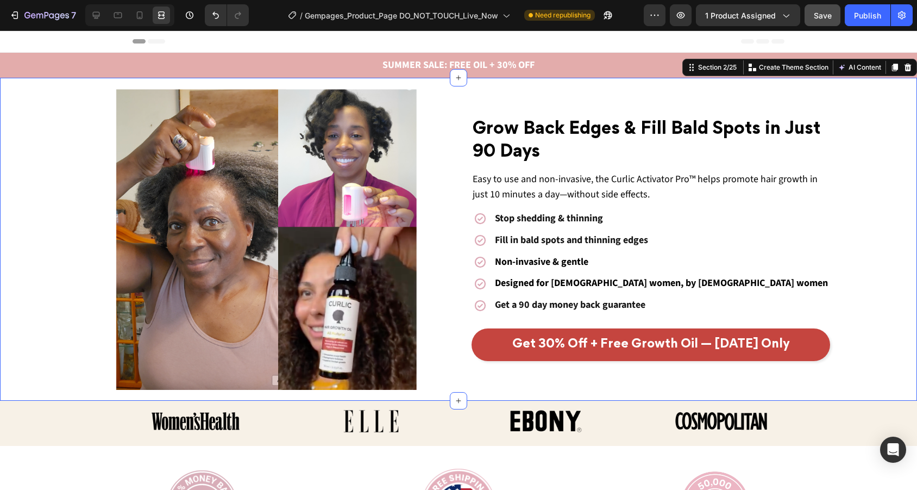
click at [863, 254] on div "⁠⁠⁠⁠⁠⁠⁠ Grow Back Edges & Fill Bald Spots in Just 90 Days Heading Easy to use a…" at bounding box center [458, 239] width 917 height 301
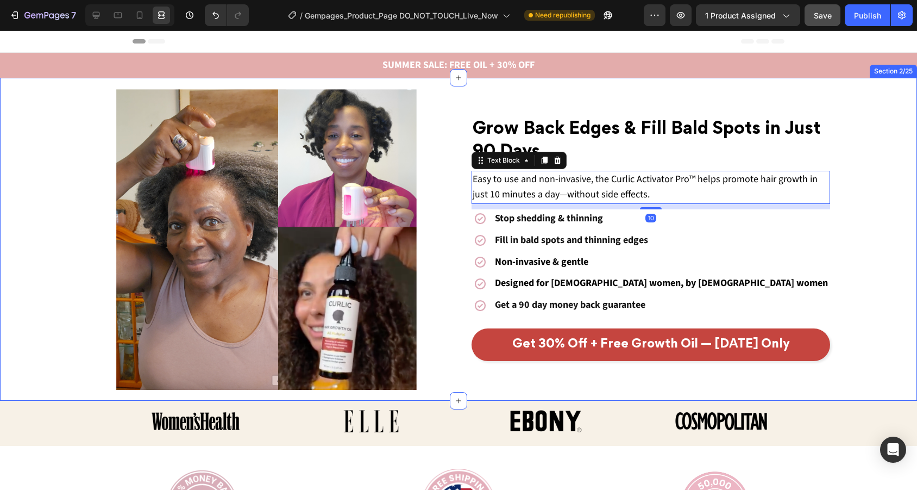
click at [854, 120] on div "⁠⁠⁠⁠⁠⁠⁠ Grow Back Edges & Fill Bald Spots in Just 90 Days Heading Easy to use a…" at bounding box center [458, 239] width 917 height 301
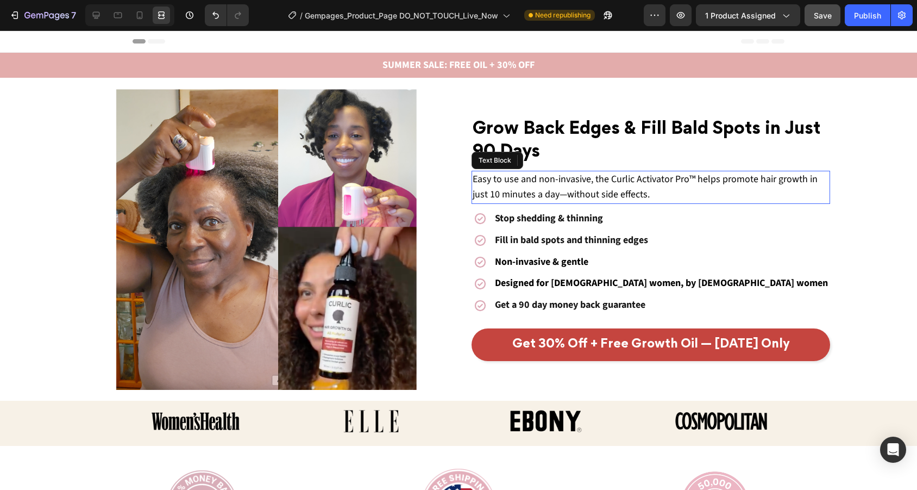
click at [607, 182] on span "Easy to use and non-invasive, the Curlic Activator Pro™ helps promote hair grow…" at bounding box center [645, 186] width 345 height 29
click at [608, 180] on span "Easy to use and non-invasive, the Curlic Activator Pro™ helps promote hair grow…" at bounding box center [645, 186] width 345 height 29
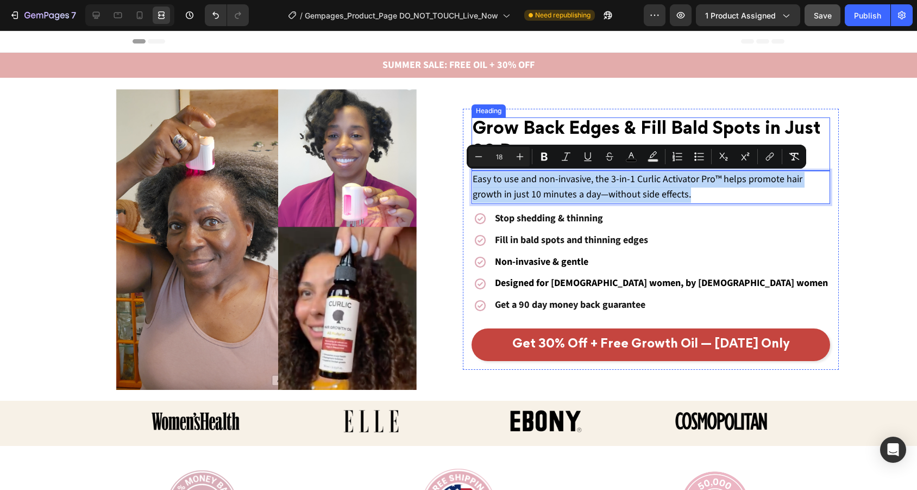
drag, startPoint x: 726, startPoint y: 193, endPoint x: 475, endPoint y: 167, distance: 252.4
click at [475, 167] on div "⁠⁠⁠⁠⁠⁠⁠ Grow Back Edges & Fill Bald Spots in Just 90 Days Heading Easy to use a…" at bounding box center [651, 238] width 359 height 243
copy span "Easy to use and non-invasive, the 3-in-1 Curlic Activator Pro™ helps promote ha…"
